Goal: Information Seeking & Learning: Learn about a topic

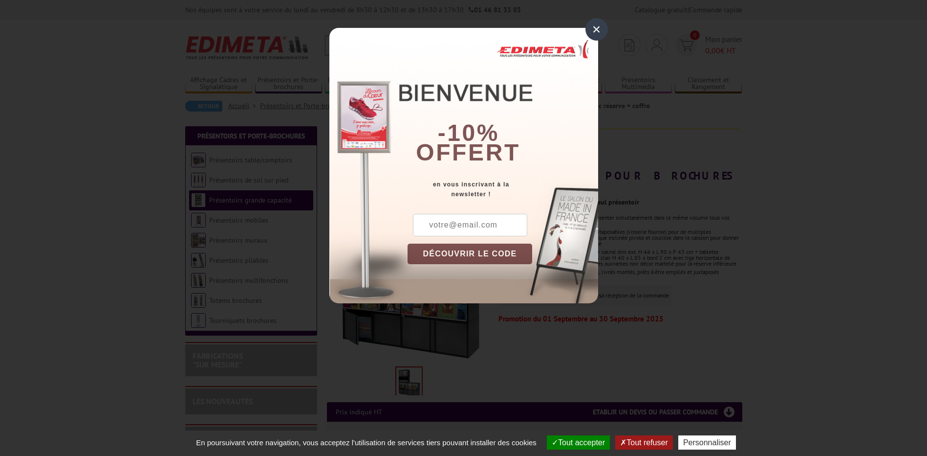
click at [601, 30] on div "×" at bounding box center [597, 29] width 22 height 22
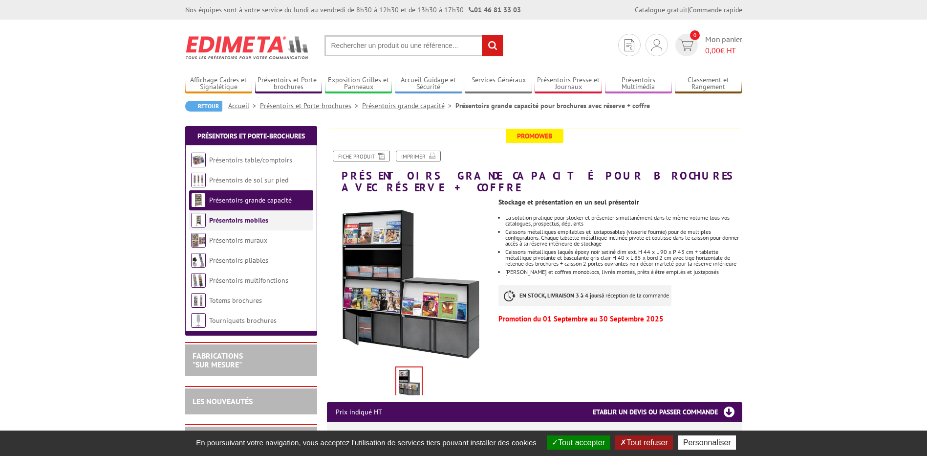
click at [239, 221] on link "Présentoirs mobiles" at bounding box center [238, 220] width 59 height 9
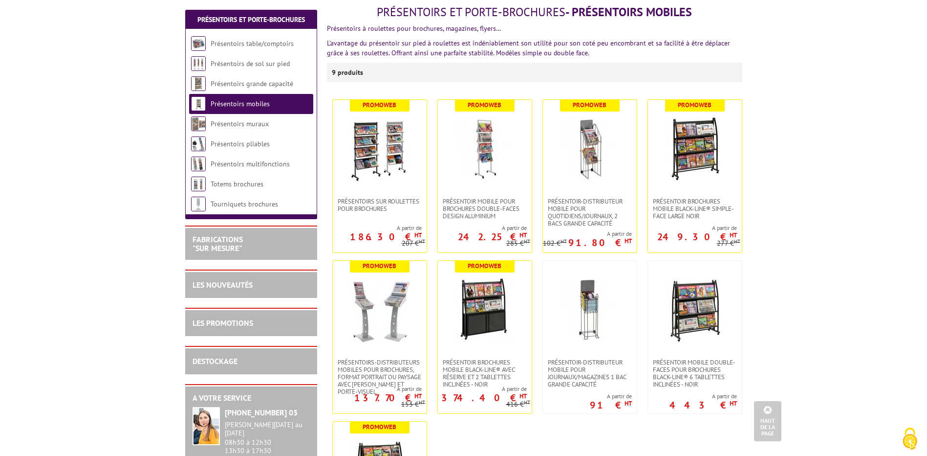
scroll to position [98, 0]
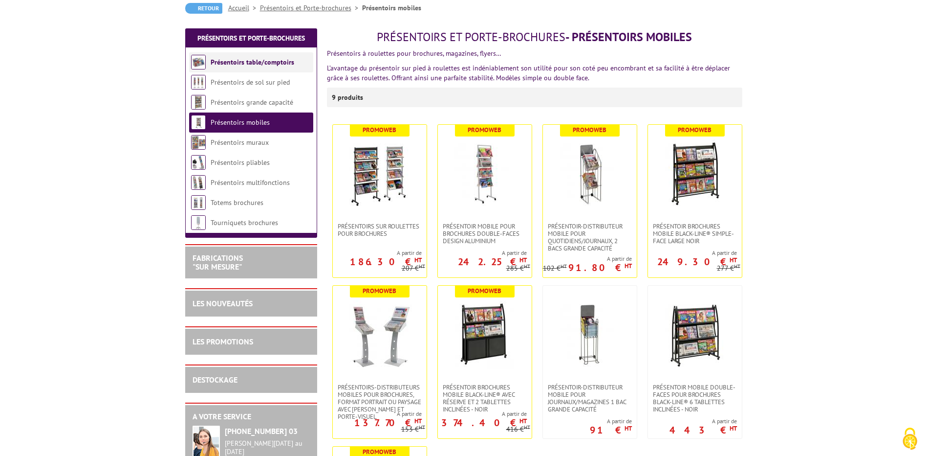
click at [238, 63] on link "Présentoirs table/comptoirs" at bounding box center [253, 62] width 84 height 9
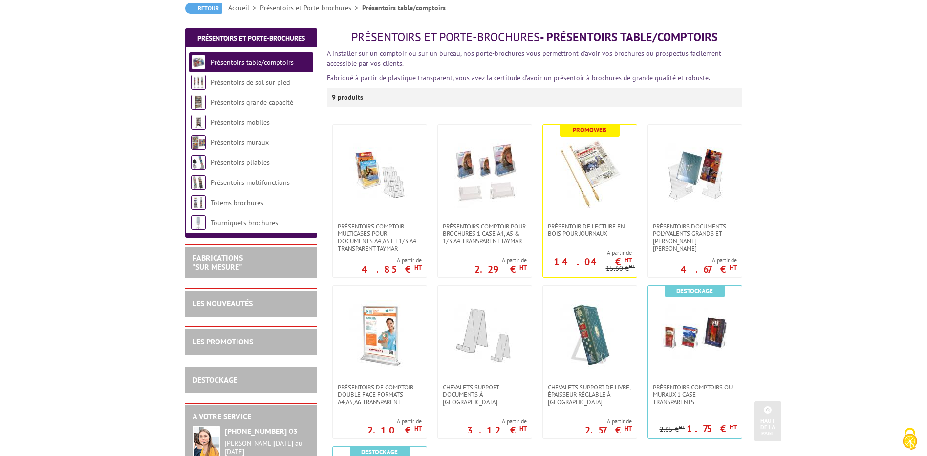
scroll to position [49, 0]
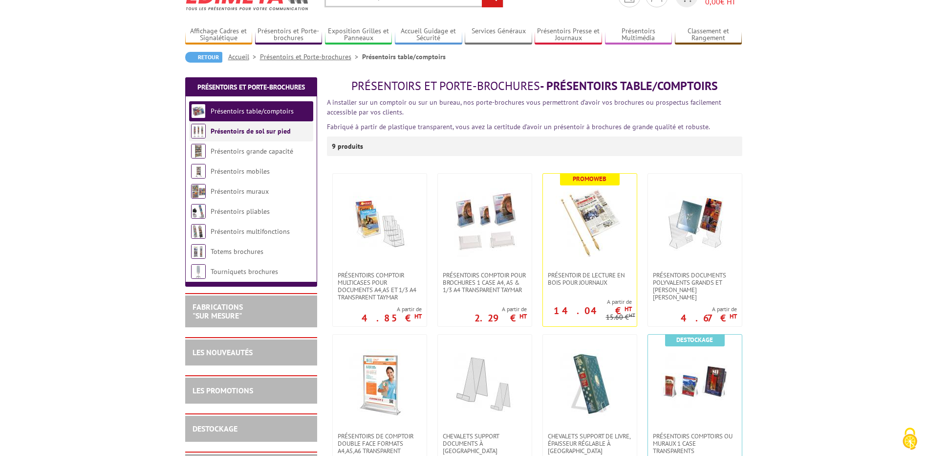
click at [258, 133] on link "Présentoirs de sol sur pied" at bounding box center [251, 131] width 80 height 9
